Goal: Task Accomplishment & Management: Manage account settings

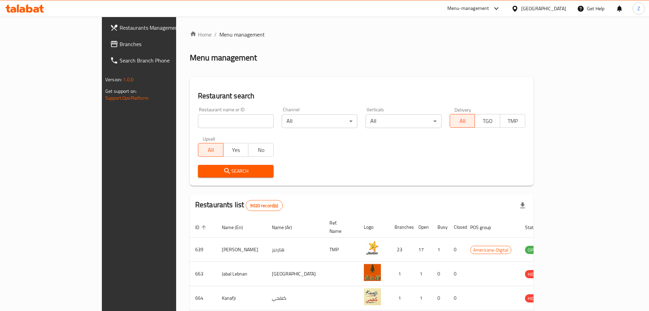
click at [198, 120] on input "search" at bounding box center [236, 121] width 76 height 14
type input "Dunki"
click button "Search" at bounding box center [236, 171] width 76 height 13
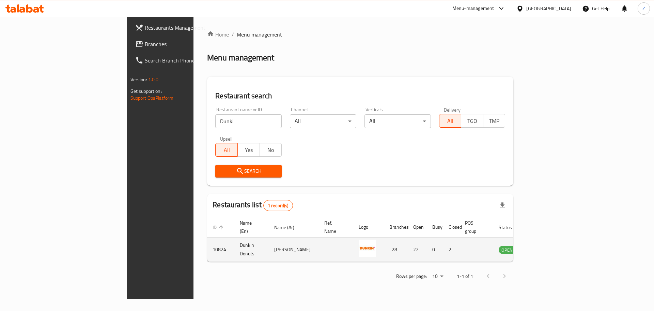
click at [543, 245] on icon "enhanced table" at bounding box center [539, 249] width 8 height 8
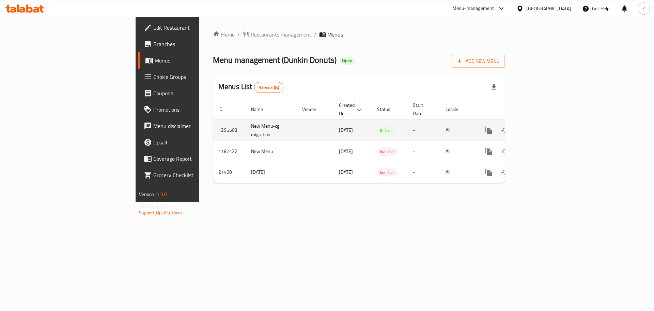
click at [542, 126] on icon "enhanced table" at bounding box center [538, 130] width 8 height 8
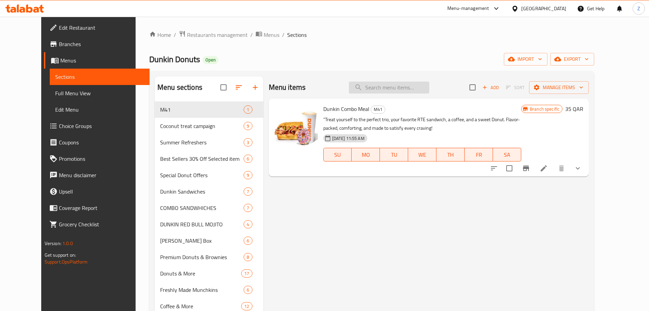
click at [415, 83] on input "search" at bounding box center [389, 87] width 80 height 12
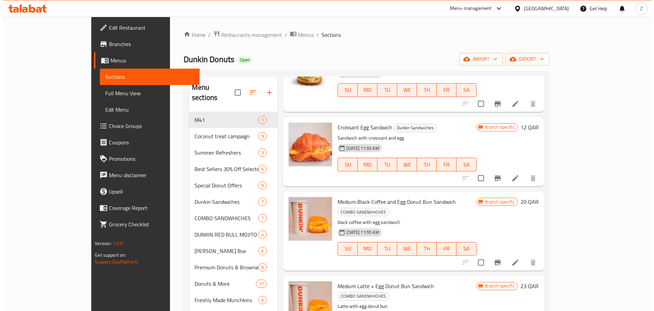
scroll to position [236, 0]
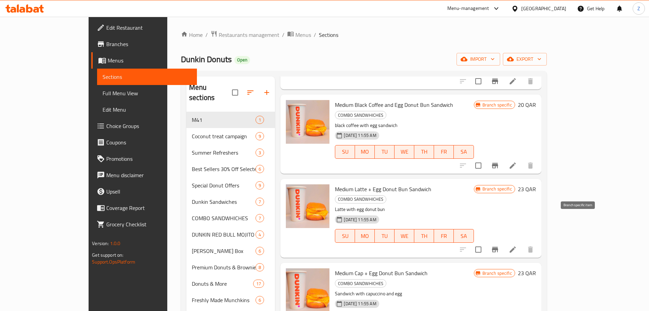
type input "Egg"
click at [498, 246] on icon "Branch-specific-item" at bounding box center [495, 248] width 6 height 5
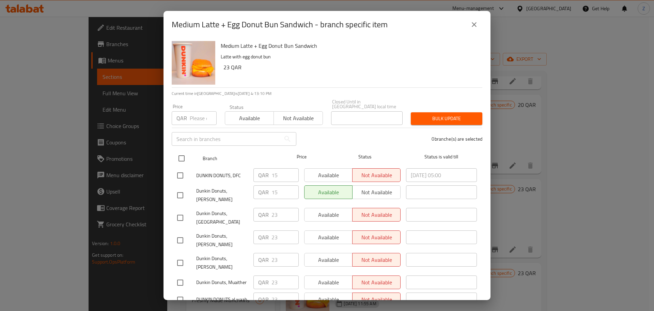
click at [181, 151] on input "checkbox" at bounding box center [182, 158] width 14 height 14
checkbox input "true"
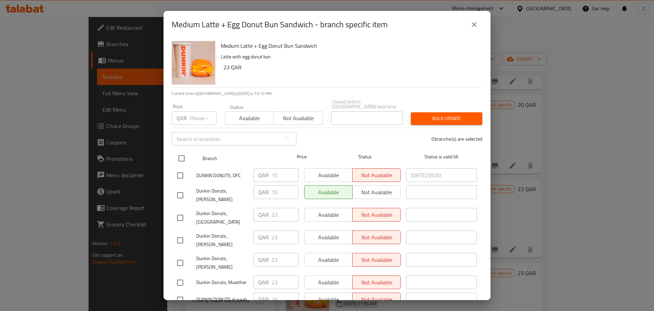
checkbox input "true"
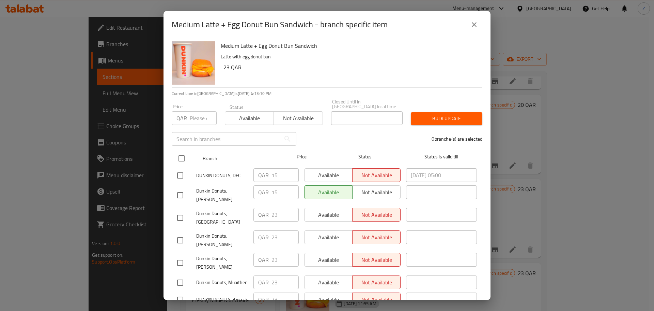
checkbox input "true"
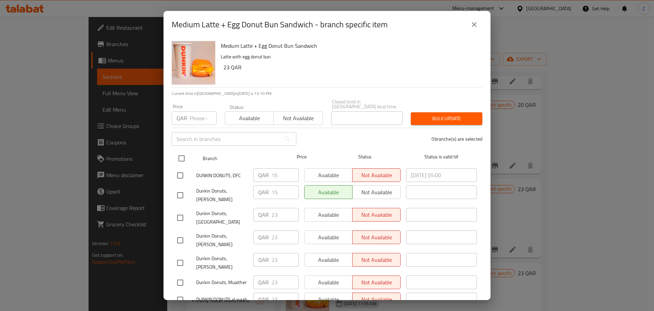
checkbox input "true"
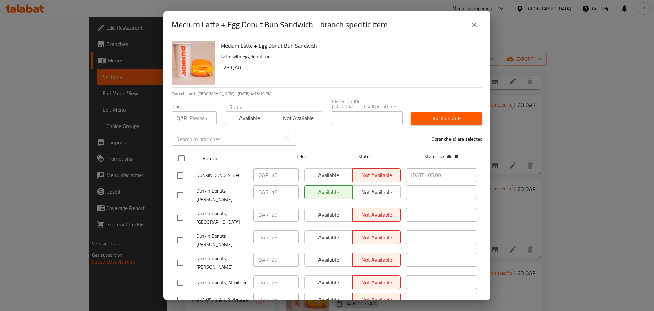
checkbox input "true"
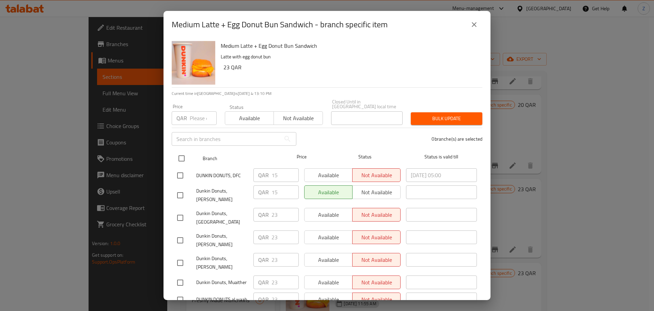
checkbox input "true"
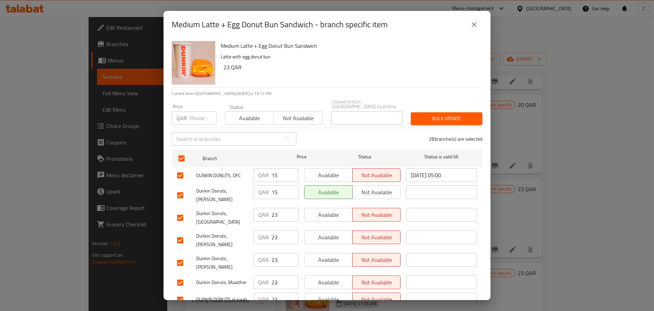
click at [273, 213] on input "23" at bounding box center [285, 215] width 27 height 14
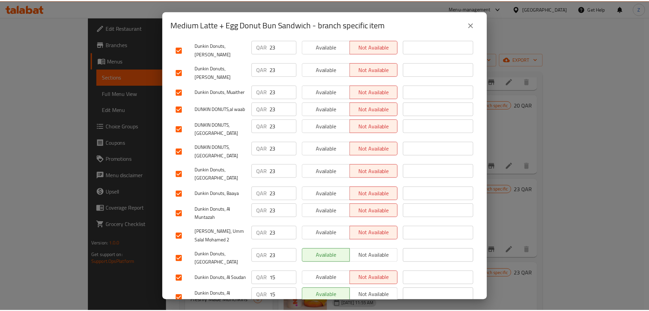
scroll to position [0, 0]
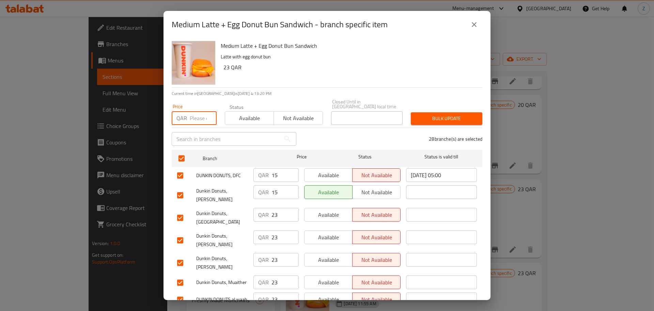
click at [201, 114] on input "number" at bounding box center [203, 118] width 27 height 14
paste input "23"
type input "23"
click at [449, 114] on span "Bulk update" at bounding box center [447, 118] width 61 height 9
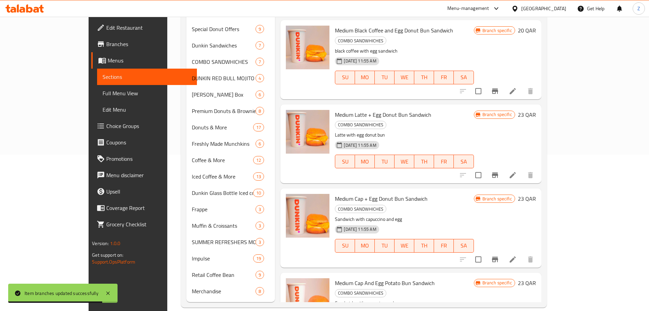
scroll to position [154, 0]
click at [379, 194] on span "Medium Cap + Egg Donut Bun Sandwich" at bounding box center [381, 199] width 93 height 10
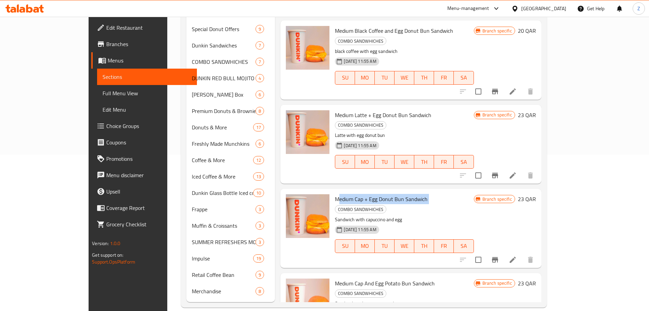
click at [379, 194] on span "Medium Cap + Egg Donut Bun Sandwich" at bounding box center [381, 199] width 93 height 10
copy h6 "Medium Cap + Egg Donut Bun Sandwich"
click at [498, 257] on icon "Branch-specific-item" at bounding box center [495, 259] width 6 height 5
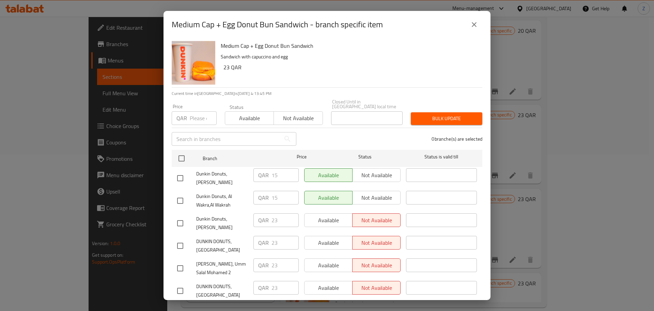
click at [195, 115] on input "number" at bounding box center [203, 118] width 27 height 14
type input "23"
click at [183, 153] on input "checkbox" at bounding box center [182, 158] width 14 height 14
checkbox input "true"
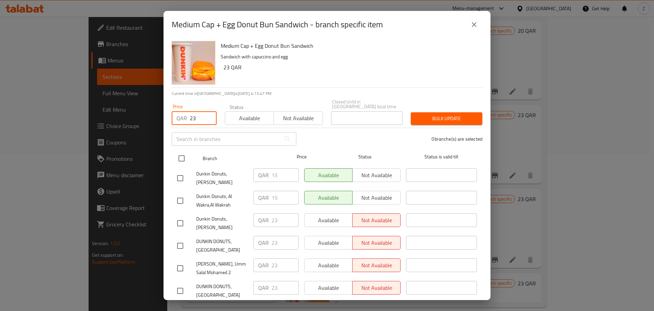
checkbox input "true"
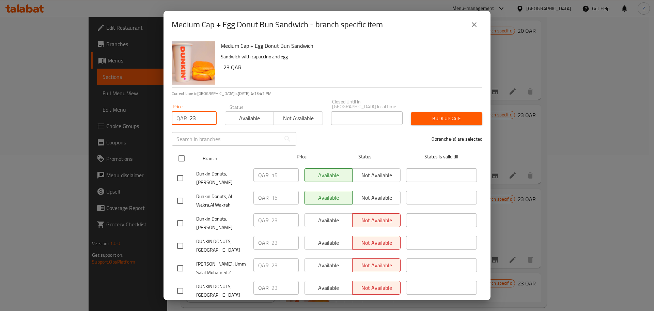
checkbox input "true"
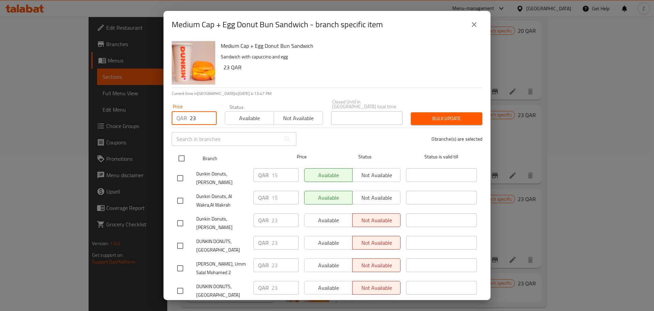
checkbox input "true"
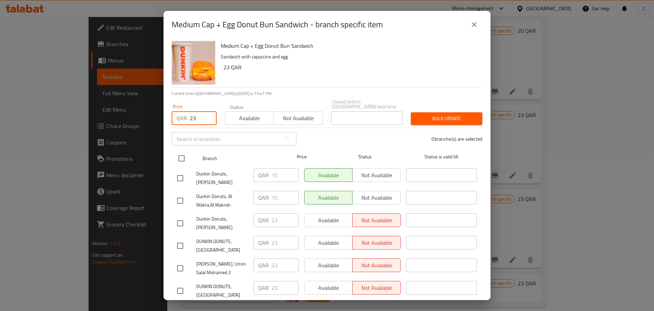
checkbox input "true"
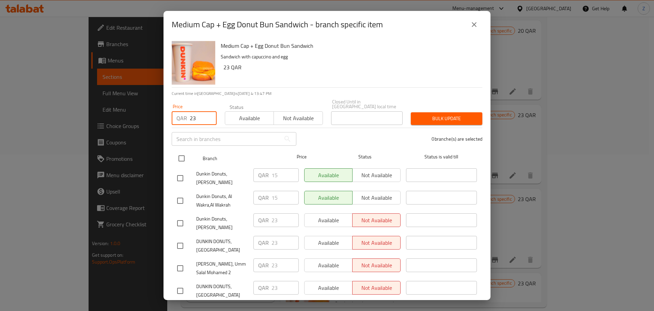
checkbox input "true"
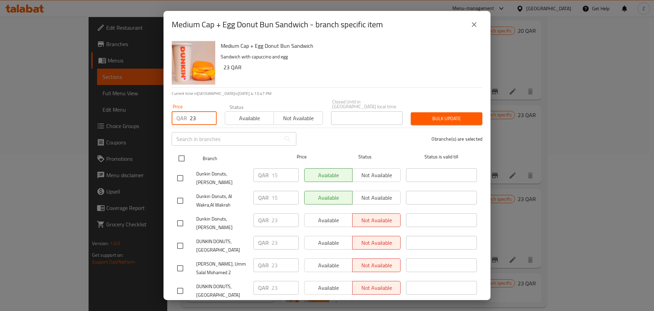
checkbox input "true"
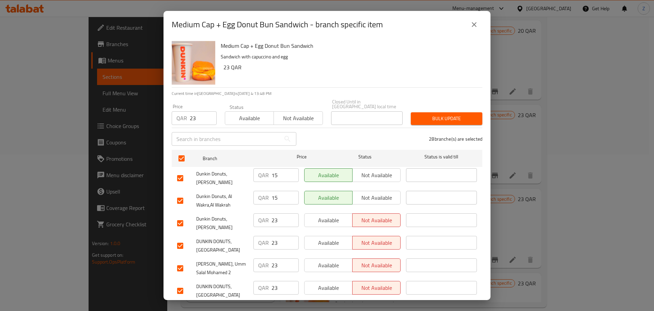
click at [433, 116] on span "Bulk update" at bounding box center [447, 118] width 61 height 9
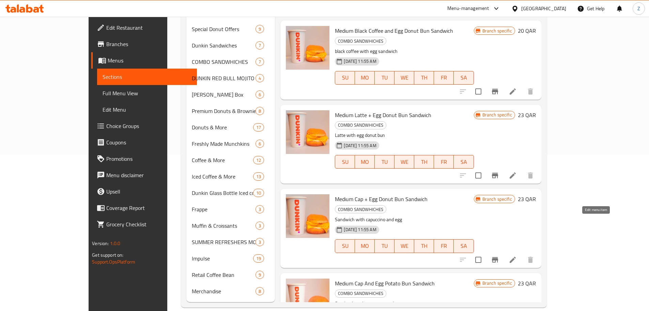
click at [517, 255] on icon at bounding box center [513, 259] width 8 height 8
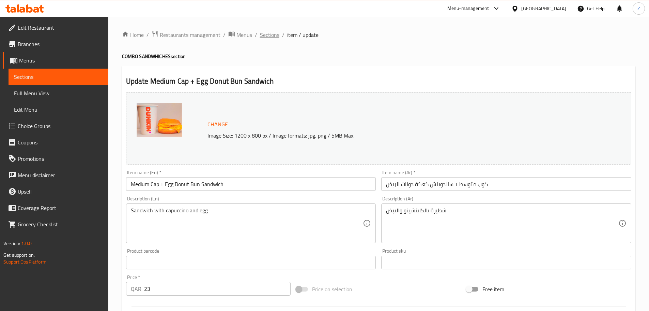
click at [275, 35] on span "Sections" at bounding box center [269, 35] width 19 height 8
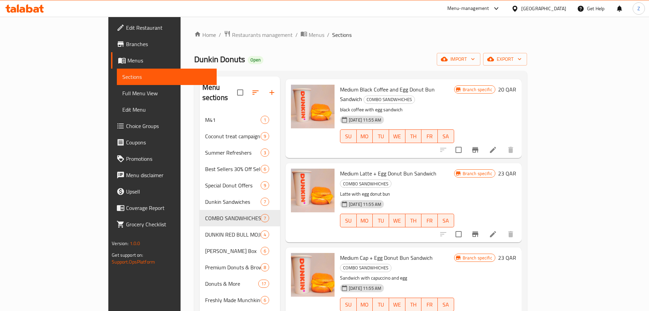
scroll to position [31, 0]
click at [480, 310] on icon "Branch-specific-item" at bounding box center [475, 317] width 8 height 8
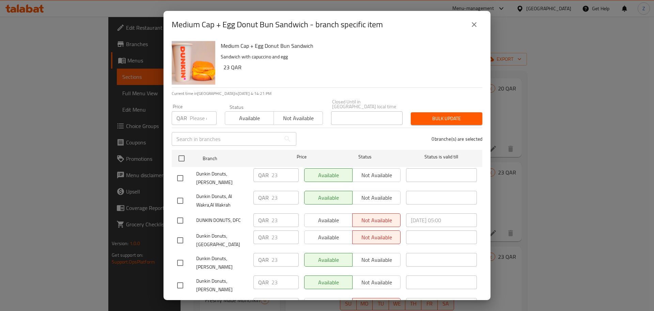
click at [477, 24] on icon "close" at bounding box center [474, 24] width 8 height 8
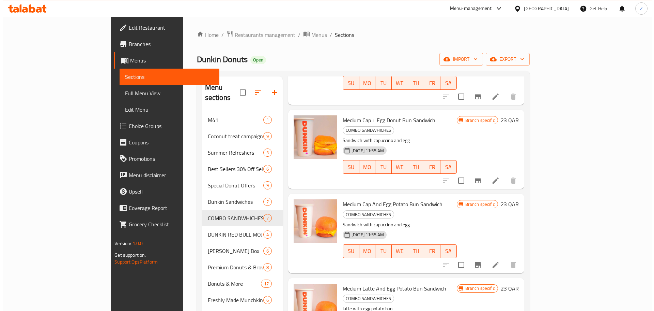
scroll to position [167, 0]
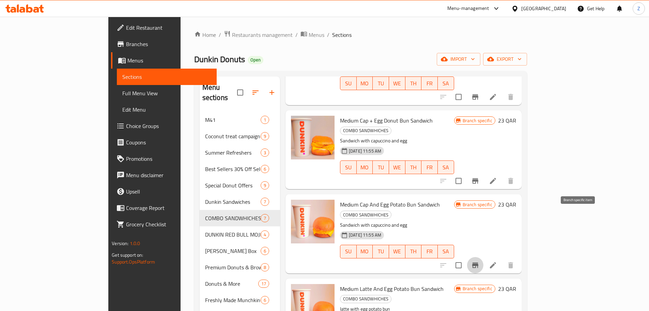
click at [484, 257] on button "Branch-specific-item" at bounding box center [475, 265] width 16 height 16
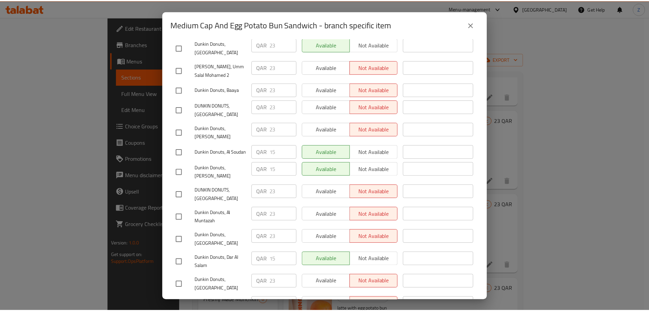
scroll to position [0, 0]
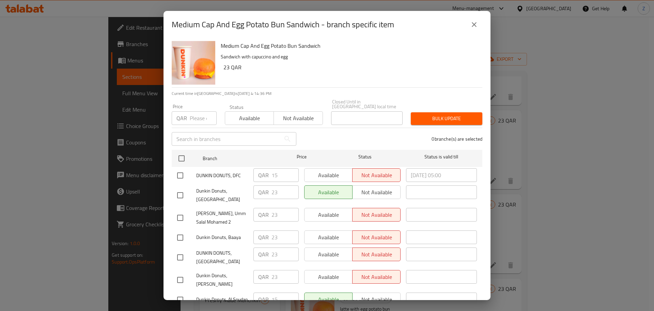
click at [191, 115] on input "number" at bounding box center [203, 118] width 27 height 14
paste input "23"
type input "23"
click at [438, 114] on span "Bulk update" at bounding box center [447, 118] width 61 height 9
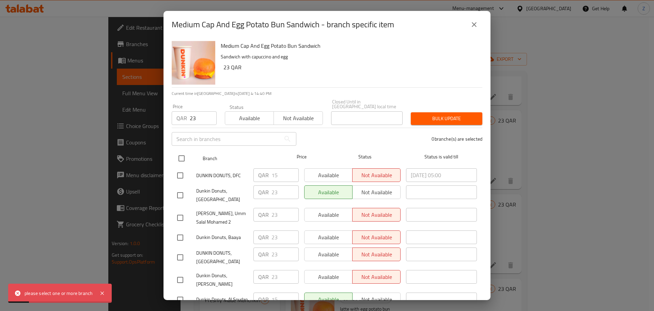
click at [182, 155] on input "checkbox" at bounding box center [182, 158] width 14 height 14
checkbox input "true"
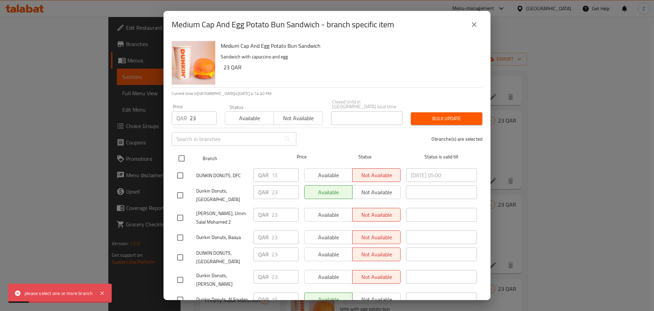
checkbox input "true"
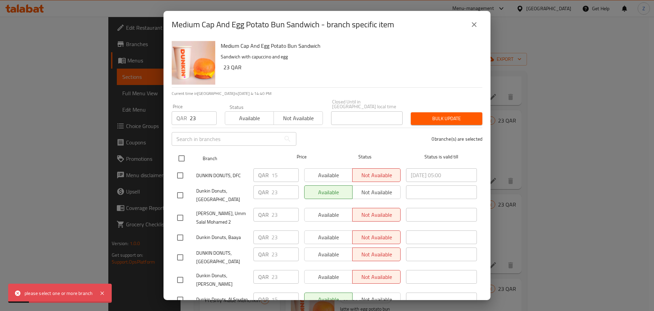
checkbox input "true"
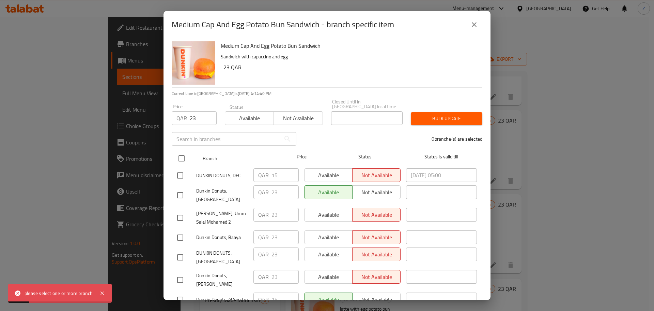
checkbox input "true"
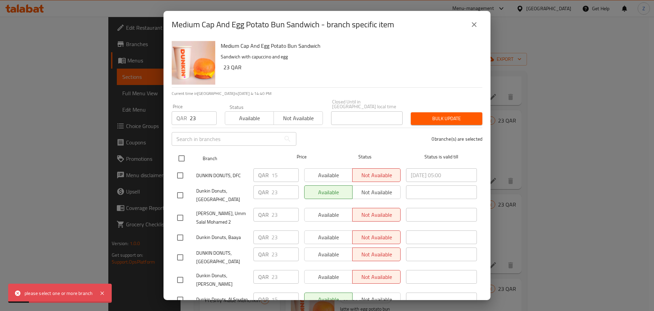
checkbox input "true"
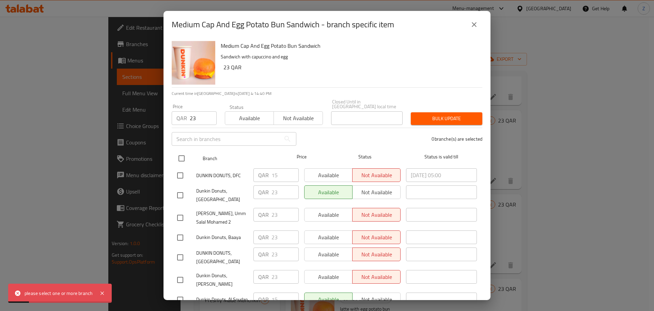
checkbox input "true"
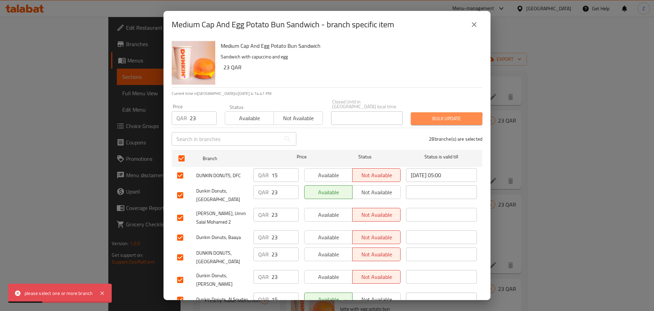
click at [438, 117] on span "Bulk update" at bounding box center [447, 118] width 61 height 9
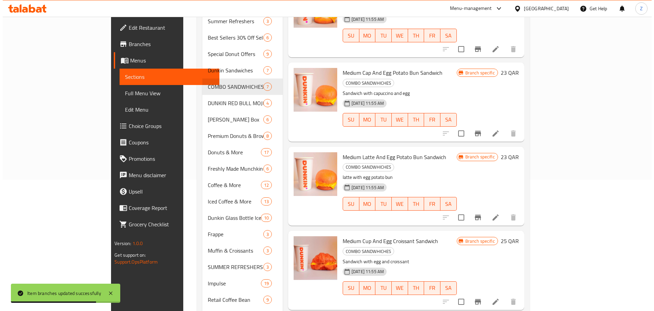
scroll to position [156, 0]
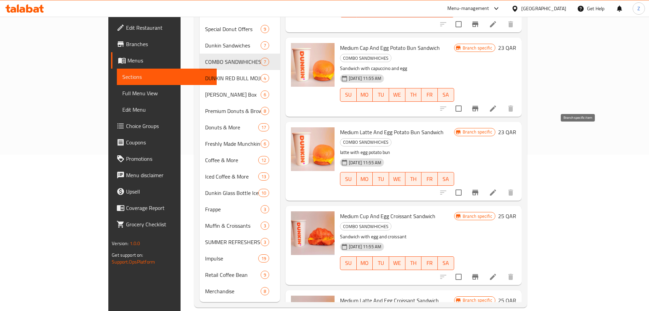
click at [480, 188] on icon "Branch-specific-item" at bounding box center [475, 192] width 8 height 8
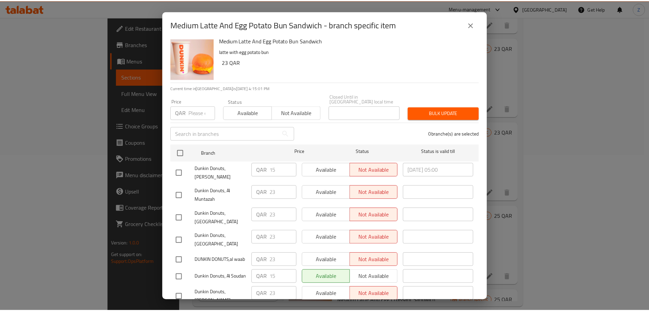
scroll to position [0, 0]
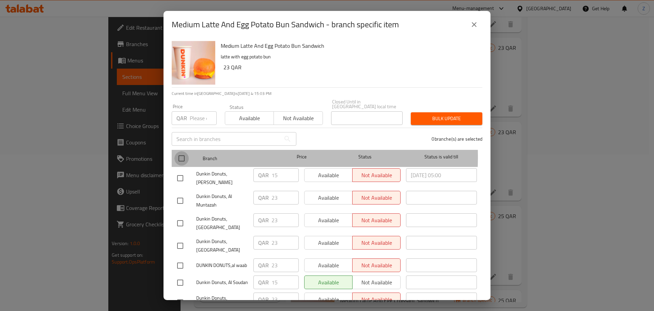
click at [183, 152] on input "checkbox" at bounding box center [182, 158] width 14 height 14
checkbox input "true"
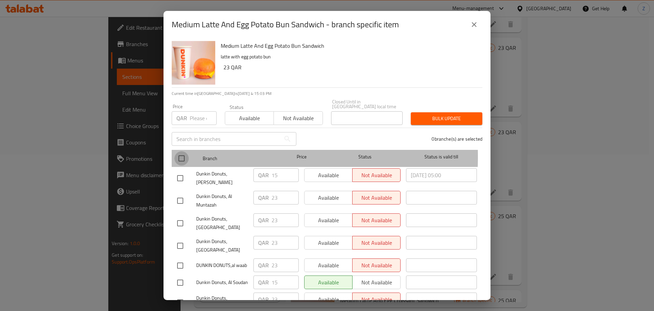
checkbox input "true"
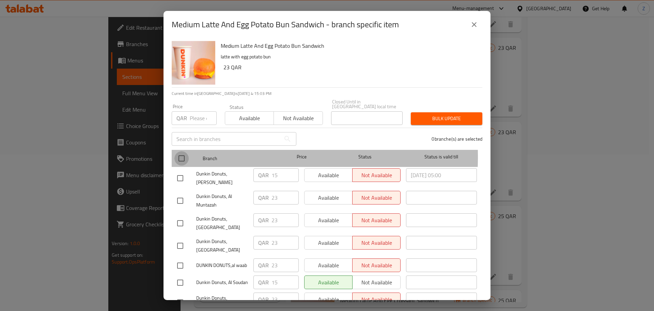
checkbox input "true"
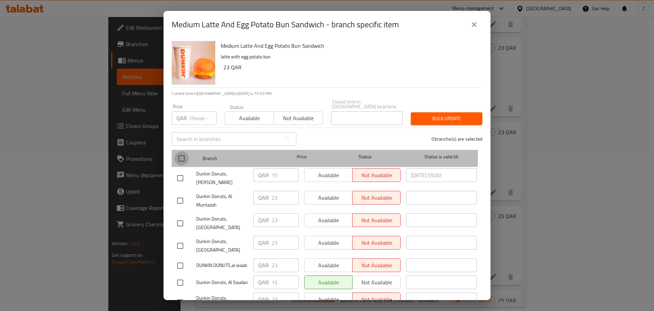
checkbox input "true"
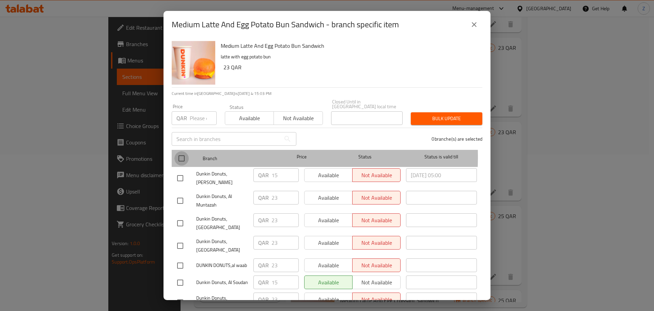
checkbox input "true"
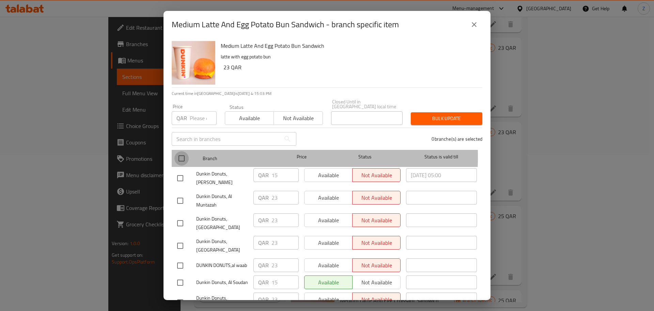
checkbox input "true"
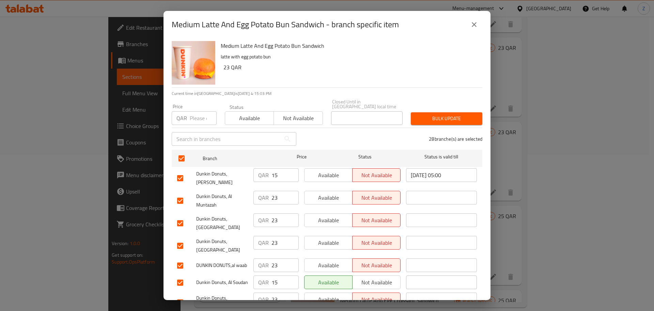
click at [194, 114] on input "number" at bounding box center [203, 118] width 27 height 14
type input "23"
click at [436, 100] on div "Price QAR 23 Price Status Available Not available Closed Until in [GEOGRAPHIC_D…" at bounding box center [327, 112] width 319 height 34
click at [439, 116] on span "Bulk update" at bounding box center [447, 118] width 61 height 9
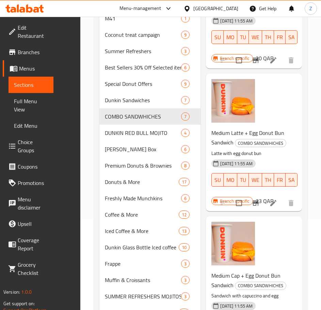
scroll to position [96, 0]
click at [224, 136] on span "Medium Latte + Egg Donut Bun Sandwich" at bounding box center [248, 137] width 73 height 20
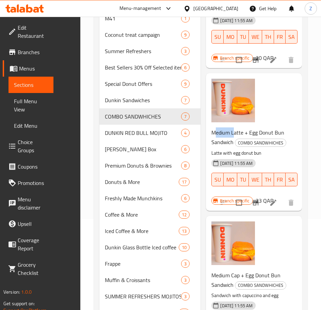
click at [224, 136] on span "Medium Latte + Egg Donut Bun Sandwich" at bounding box center [248, 137] width 73 height 20
copy h6 "Medium Latte + Egg Donut Bun Sandwich"
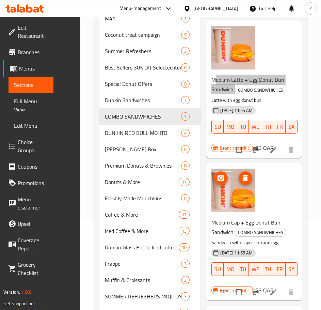
scroll to position [155, 0]
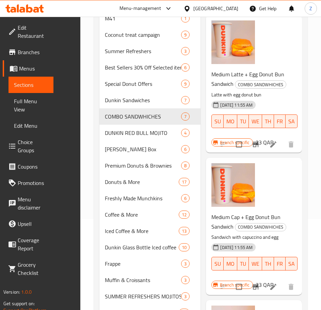
click at [227, 222] on span "Medium Cap + Egg Donut Bun Sandwich" at bounding box center [246, 222] width 69 height 20
copy h6 "Medium Cap + Egg Donut Bun Sandwich"
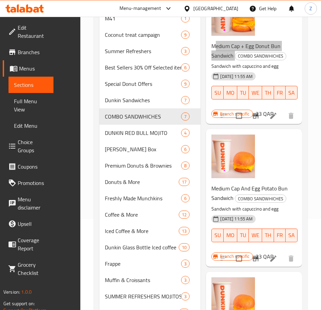
scroll to position [326, 0]
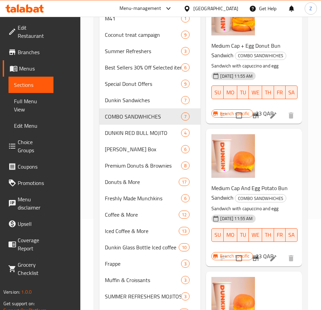
click at [226, 194] on span "Medium Cap And Egg Potato Bun Sandwich" at bounding box center [250, 193] width 76 height 20
copy h6 "Medium Cap And Egg Potato Bun Sandwich"
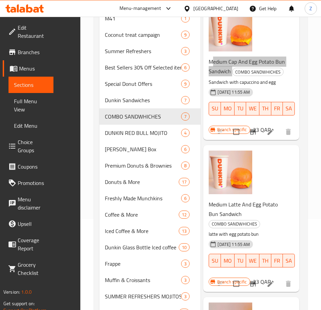
scroll to position [454, 3]
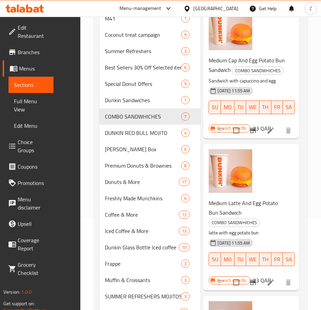
click at [234, 218] on span "Medium Latte And Egg Potato Bun Sandwich" at bounding box center [243, 208] width 69 height 20
copy h6 "Medium Latte And Egg Potato Bun Sandwich"
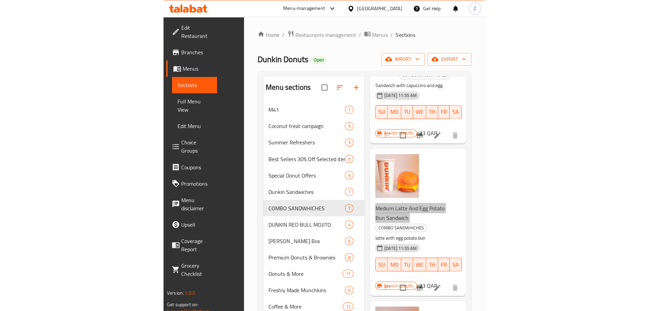
scroll to position [546, 0]
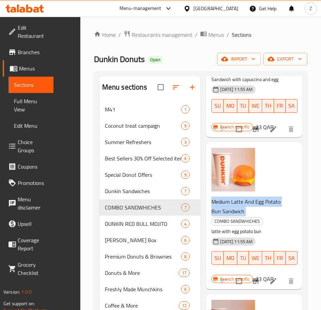
click at [237, 214] on span "Medium Latte And Egg Potato Bun Sandwich" at bounding box center [246, 207] width 69 height 20
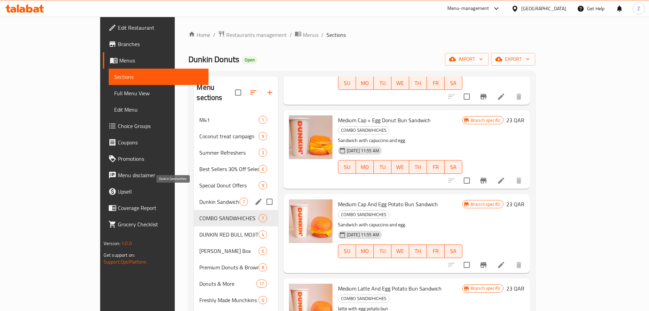
scroll to position [156, 0]
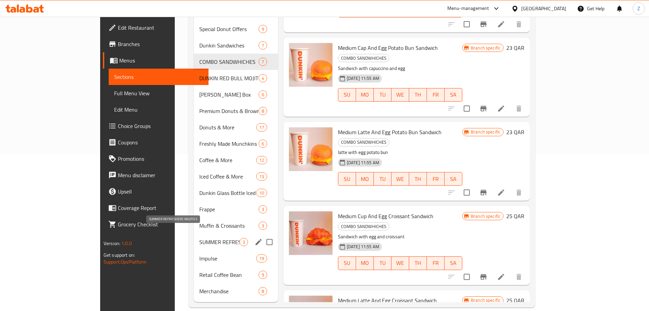
click at [199, 238] on span "SUMMER REFRESHERS MOJITOS" at bounding box center [219, 242] width 40 height 8
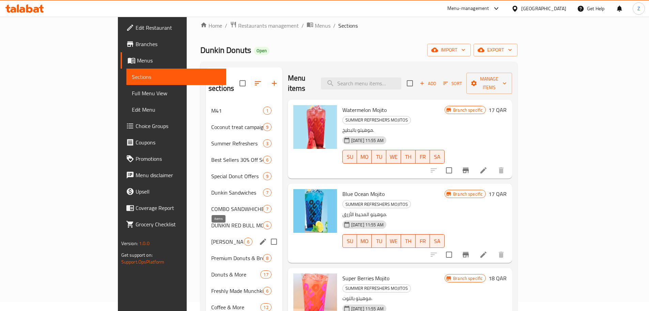
scroll to position [5, 0]
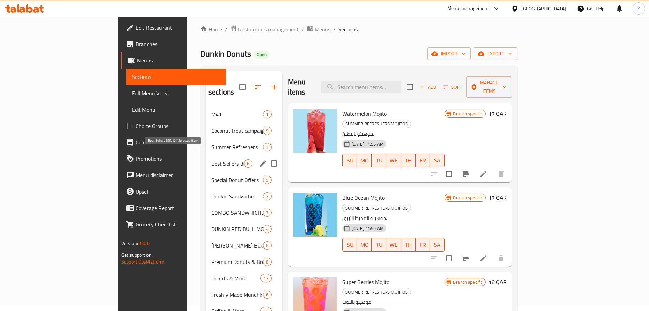
click at [211, 159] on span "Best Sellers 30% Off Selected item" at bounding box center [227, 163] width 33 height 8
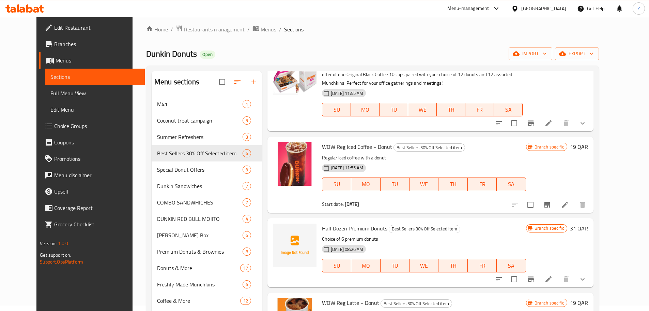
scroll to position [40, 0]
click at [556, 209] on button "Branch-specific-item" at bounding box center [547, 204] width 16 height 16
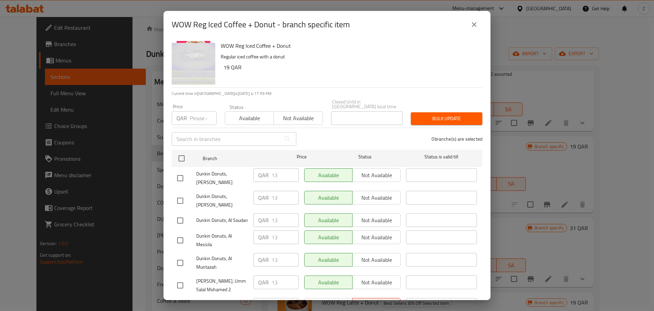
click at [475, 23] on icon "close" at bounding box center [474, 24] width 8 height 8
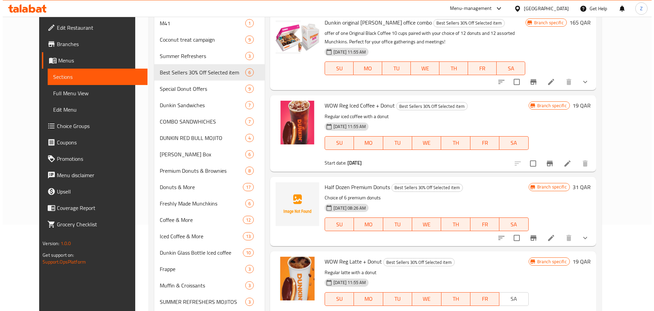
scroll to position [86, 0]
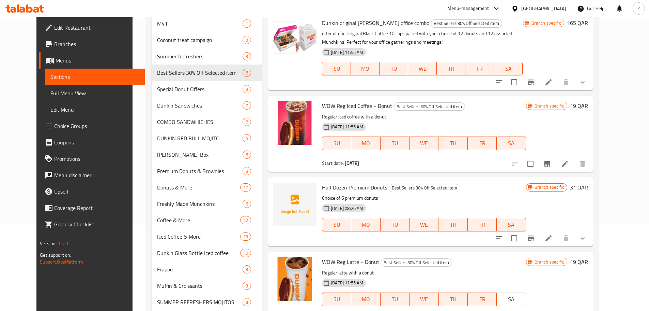
click at [346, 106] on span "WOW Reg Iced Coffee + Donut" at bounding box center [357, 106] width 70 height 10
copy h6 "WOW Reg Iced Coffee + Donut"
click at [551, 162] on icon "Branch-specific-item" at bounding box center [547, 163] width 6 height 5
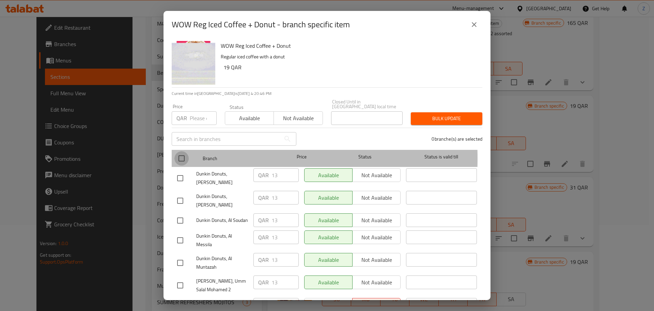
click at [182, 153] on input "checkbox" at bounding box center [182, 158] width 14 height 14
checkbox input "true"
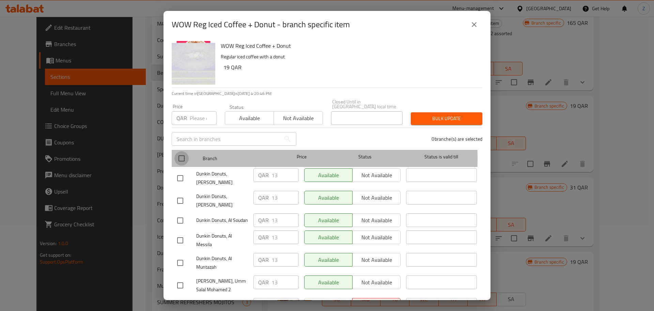
checkbox input "true"
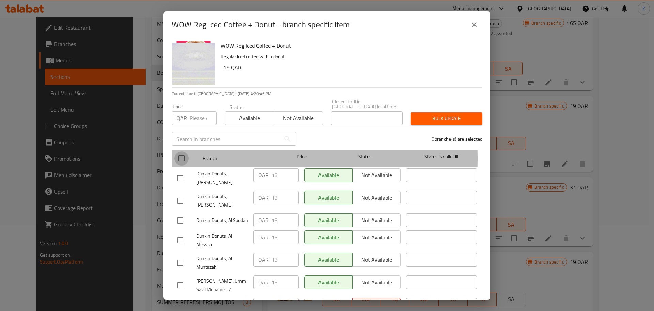
checkbox input "true"
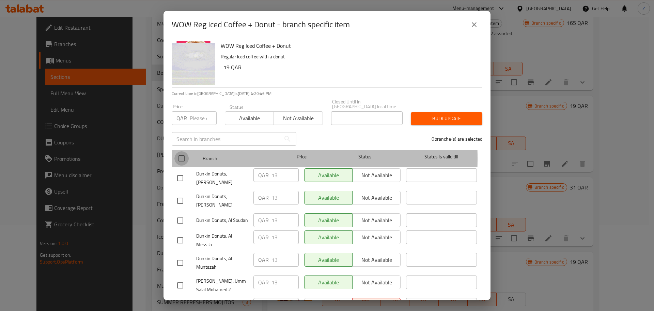
checkbox input "true"
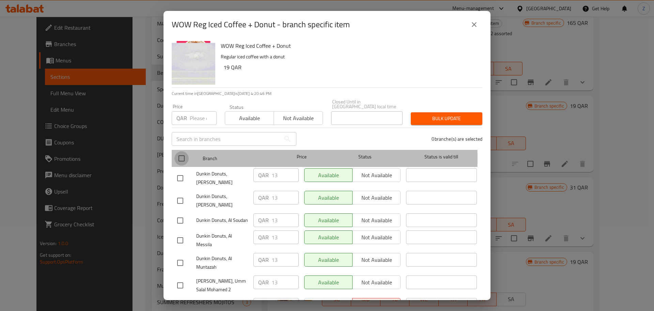
checkbox input "true"
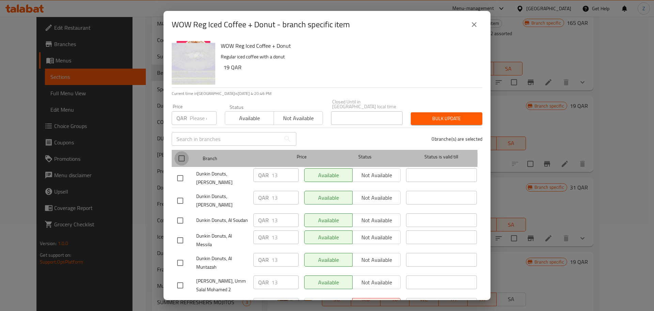
checkbox input "true"
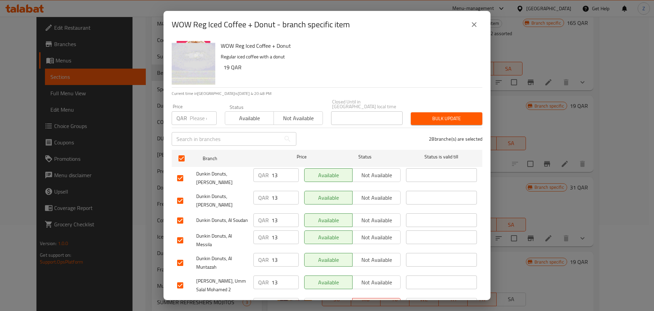
click at [199, 111] on input "number" at bounding box center [203, 118] width 27 height 14
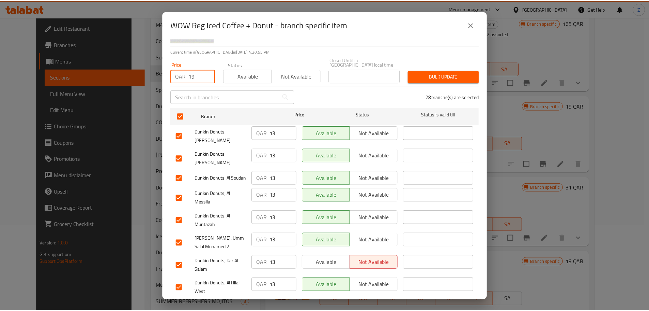
scroll to position [0, 0]
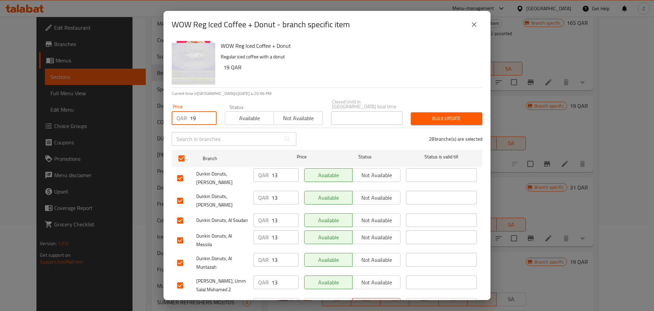
type input "19"
click at [429, 114] on span "Bulk update" at bounding box center [447, 118] width 61 height 9
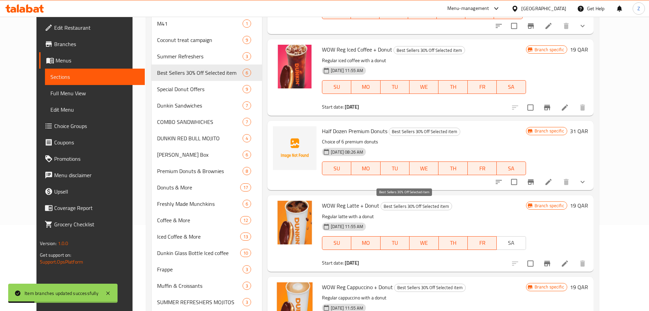
scroll to position [58, 0]
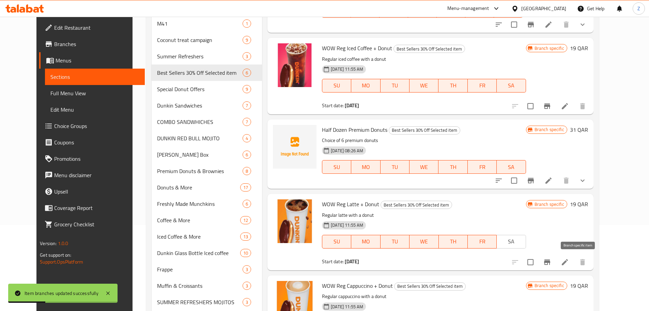
click at [551, 262] on icon "Branch-specific-item" at bounding box center [547, 261] width 6 height 5
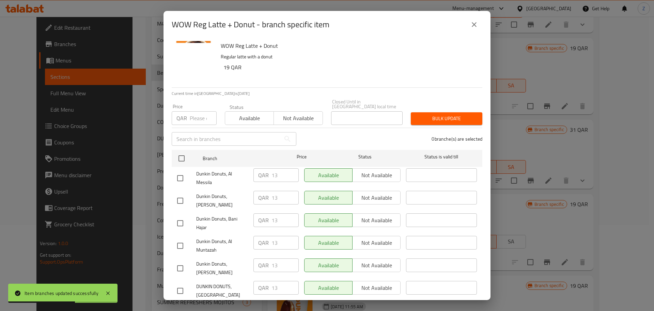
click at [188, 112] on div "QAR Price" at bounding box center [194, 118] width 45 height 14
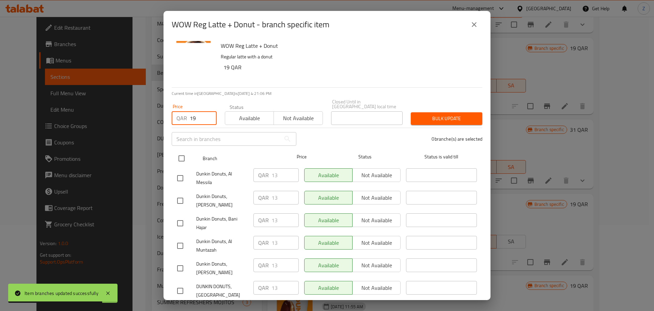
type input "19"
click at [182, 152] on input "checkbox" at bounding box center [182, 158] width 14 height 14
checkbox input "true"
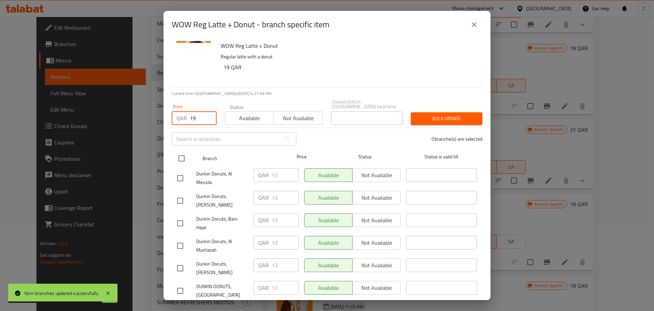
checkbox input "true"
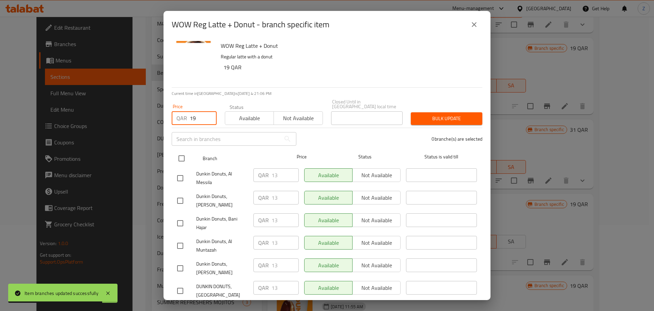
checkbox input "true"
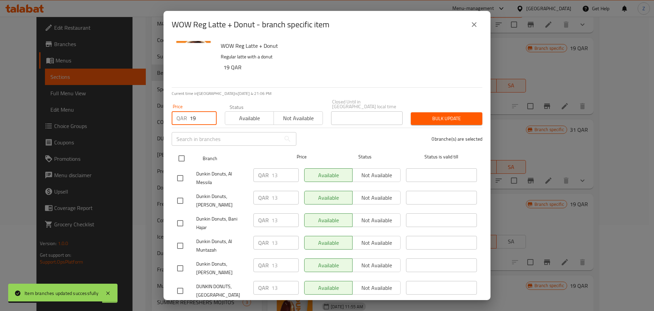
checkbox input "true"
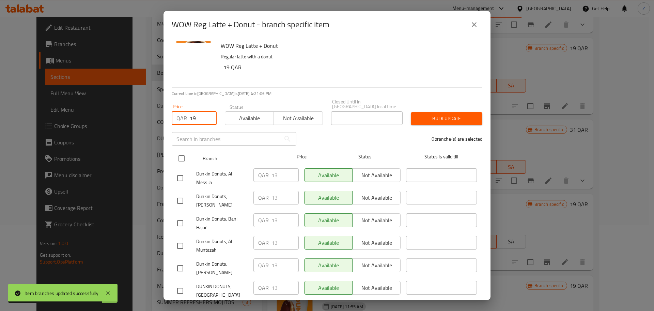
checkbox input "true"
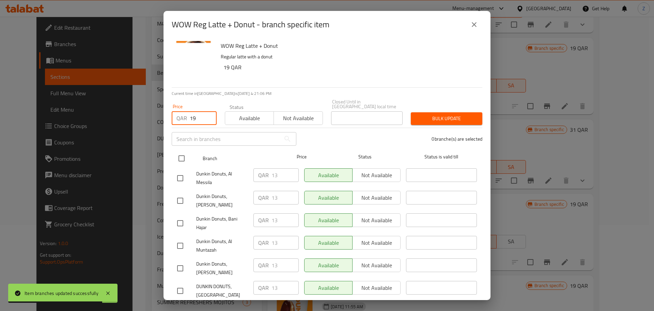
checkbox input "true"
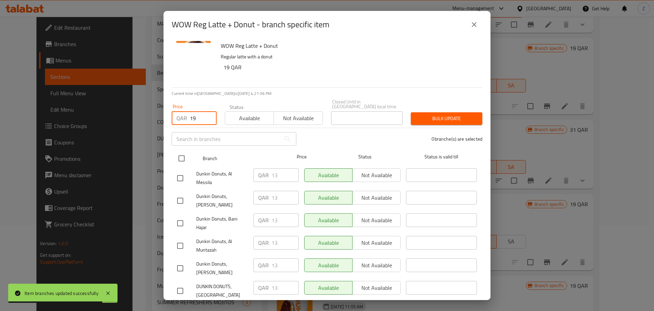
checkbox input "true"
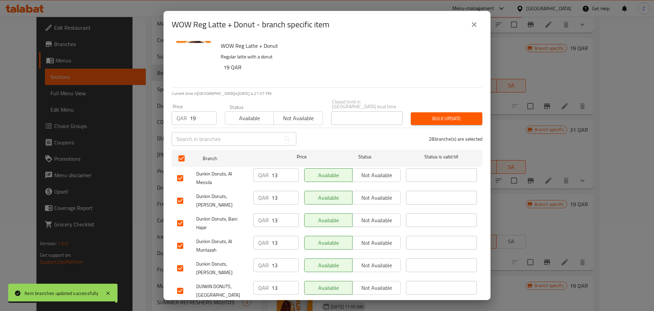
click at [448, 114] on span "Bulk update" at bounding box center [447, 118] width 61 height 9
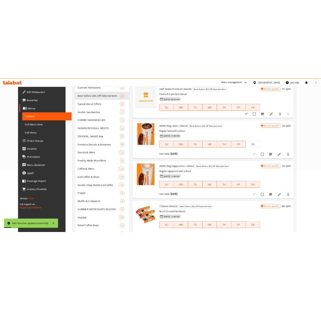
scroll to position [124, 0]
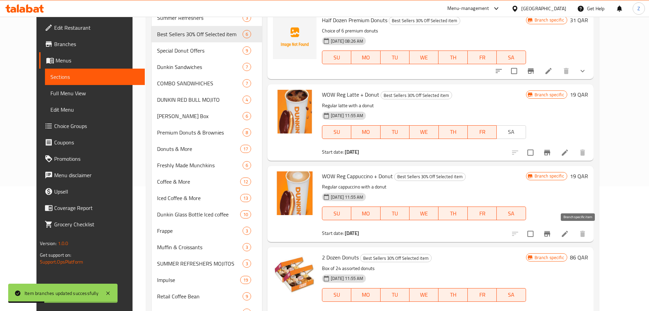
click at [551, 233] on icon "Branch-specific-item" at bounding box center [547, 233] width 6 height 5
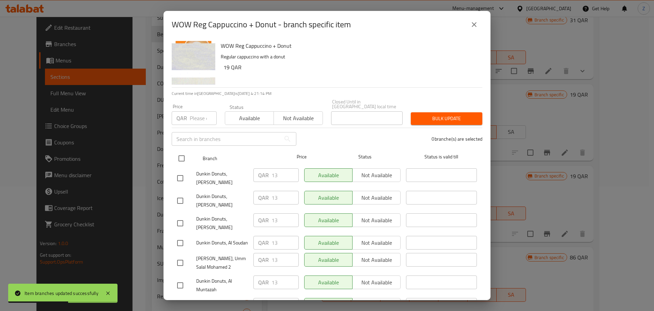
click at [182, 151] on input "checkbox" at bounding box center [182, 158] width 14 height 14
checkbox input "true"
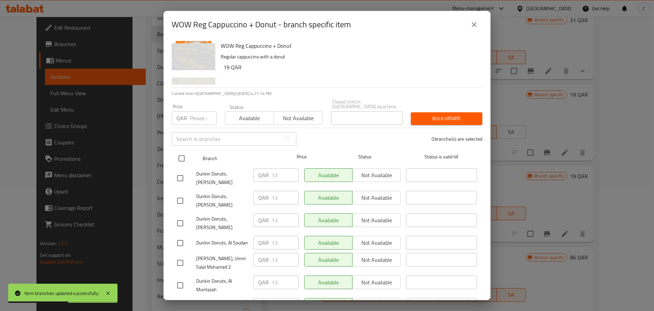
checkbox input "true"
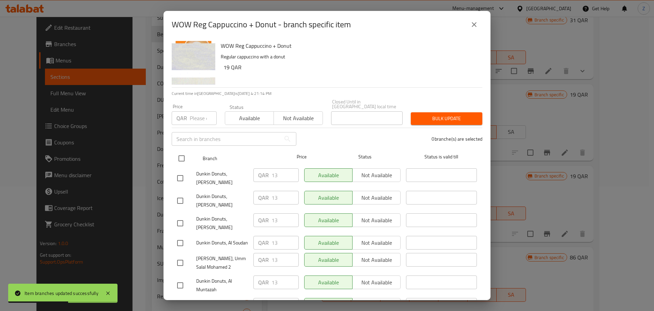
checkbox input "true"
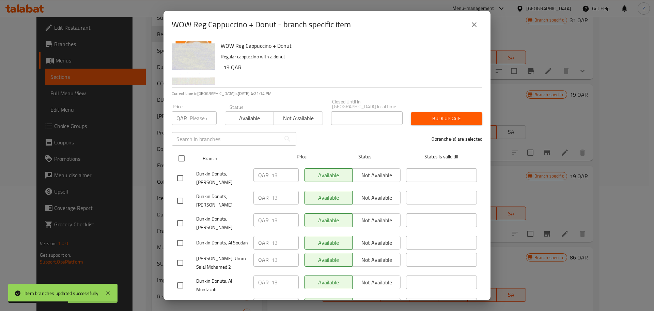
checkbox input "true"
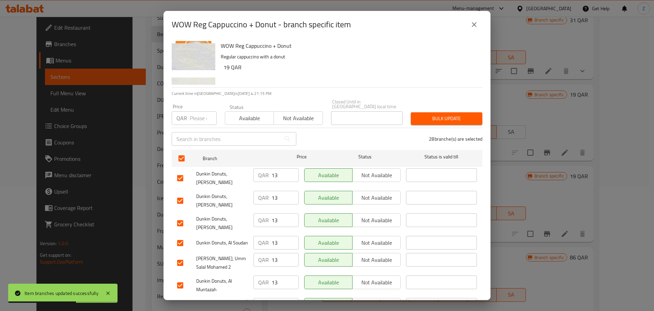
click at [193, 122] on div "Price QAR Price" at bounding box center [194, 114] width 53 height 29
click at [192, 116] on input "number" at bounding box center [203, 118] width 27 height 14
click at [452, 114] on span "Bulk update" at bounding box center [447, 118] width 61 height 9
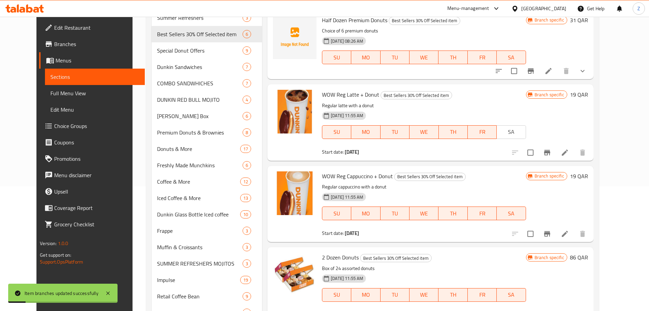
click at [338, 175] on span "WOW Reg Cappuccino + Donut" at bounding box center [357, 176] width 71 height 10
copy h6 "WOW Reg Cappuccino + Donut"
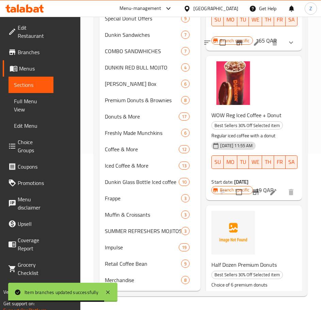
scroll to position [87, 0]
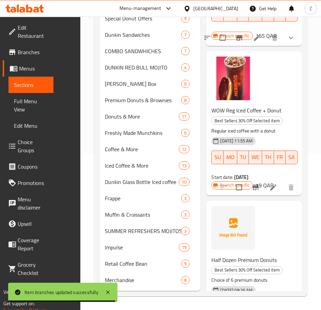
click at [231, 109] on span "WOW Reg Iced Coffee + Donut" at bounding box center [247, 110] width 70 height 10
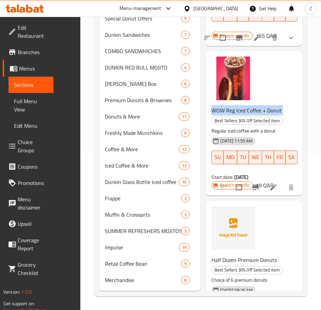
copy h6 "WOW Reg Iced Coffee + Donut"
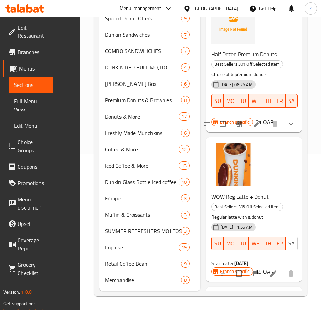
scroll to position [294, 0]
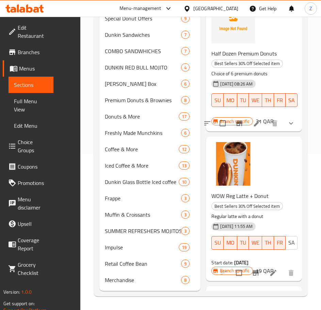
click at [236, 192] on span "WOW Reg Latte + Donut" at bounding box center [240, 196] width 57 height 10
copy h6 "WOW Reg Latte + Donut"
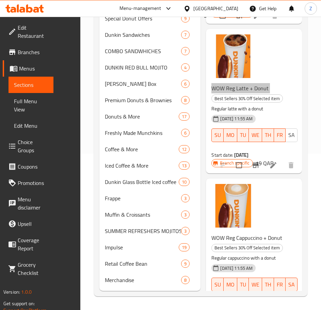
scroll to position [438, 0]
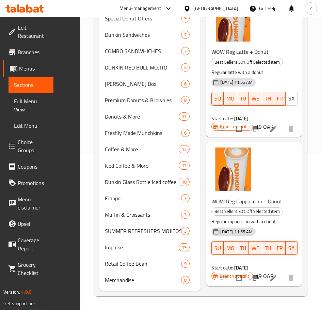
click at [241, 203] on span "WOW Reg Cappuccino + Donut" at bounding box center [247, 201] width 71 height 10
copy h6 "WOW Reg Cappuccino + Donut"
